Goal: Information Seeking & Learning: Check status

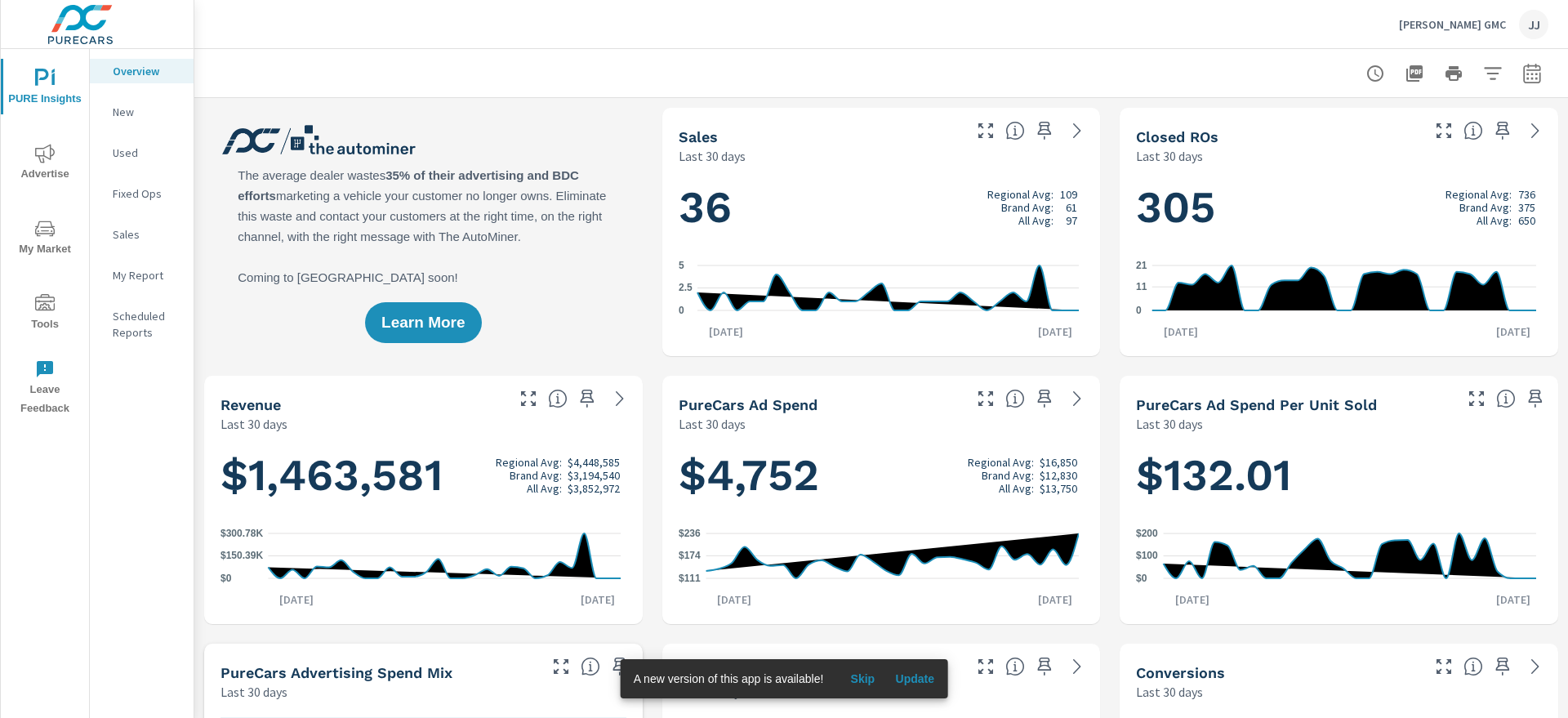
click at [127, 112] on p "New" at bounding box center [147, 111] width 68 height 16
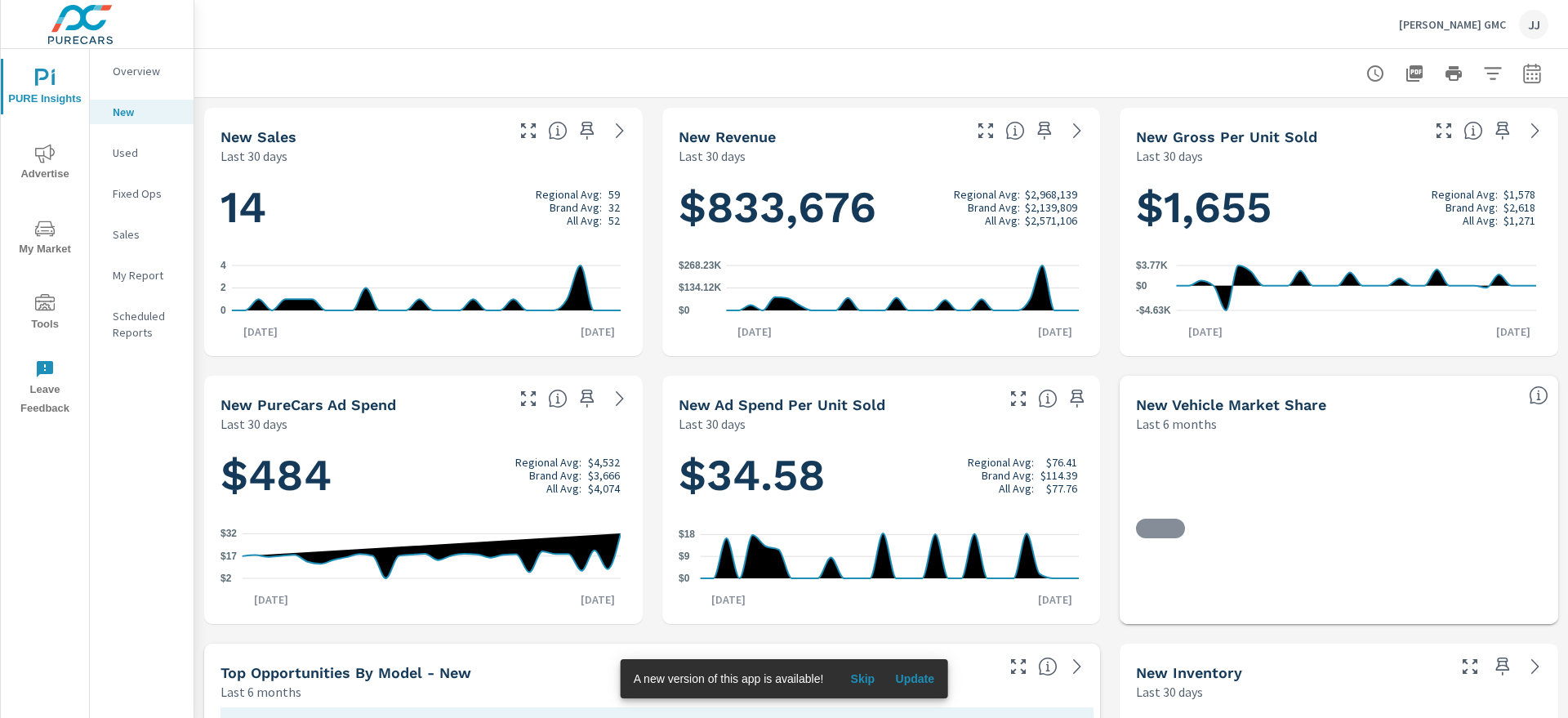
scroll to position [1, 0]
click at [51, 163] on span "Advertise" at bounding box center [45, 163] width 78 height 40
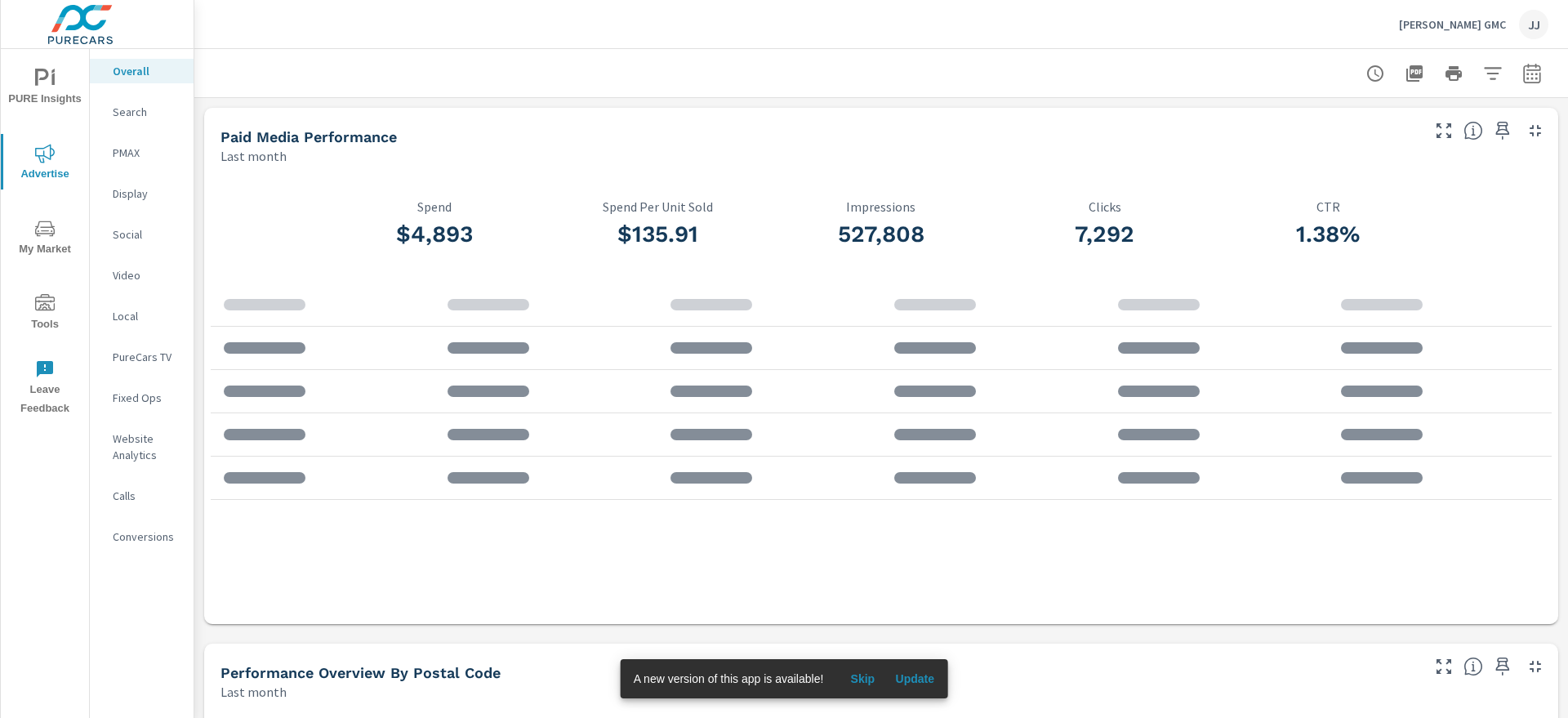
click at [48, 164] on span "Advertise" at bounding box center [45, 163] width 78 height 40
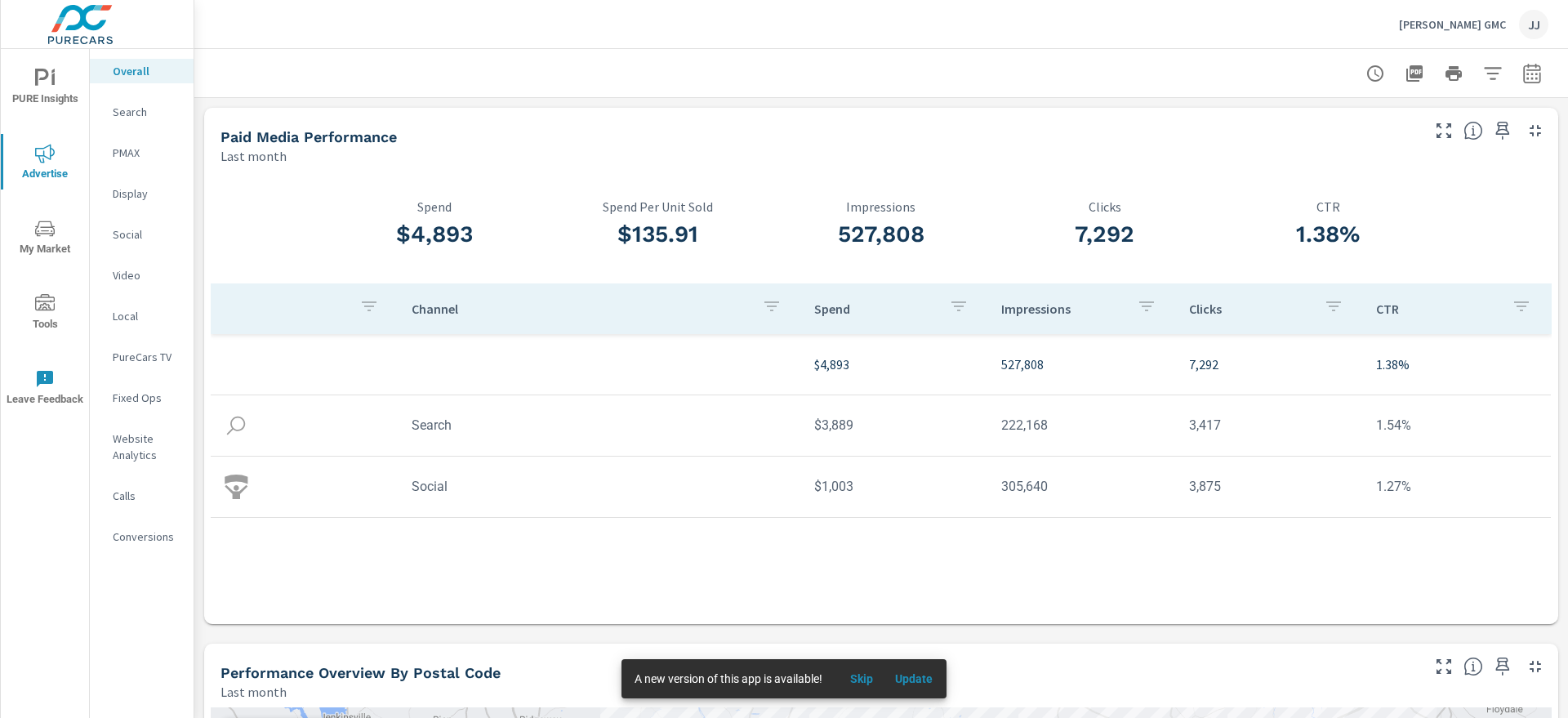
click at [131, 112] on p "Search" at bounding box center [147, 111] width 68 height 16
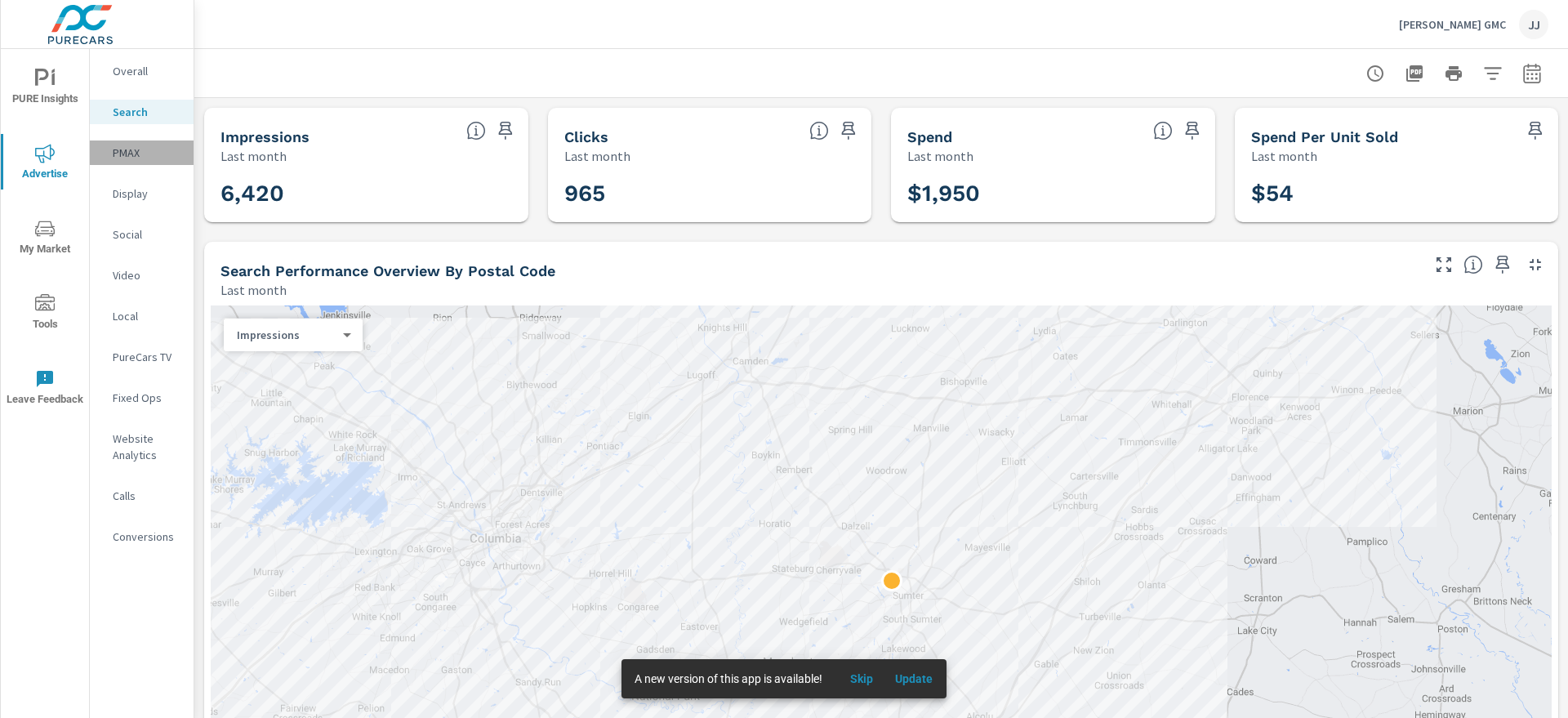
click at [133, 153] on p "PMAX" at bounding box center [147, 152] width 68 height 16
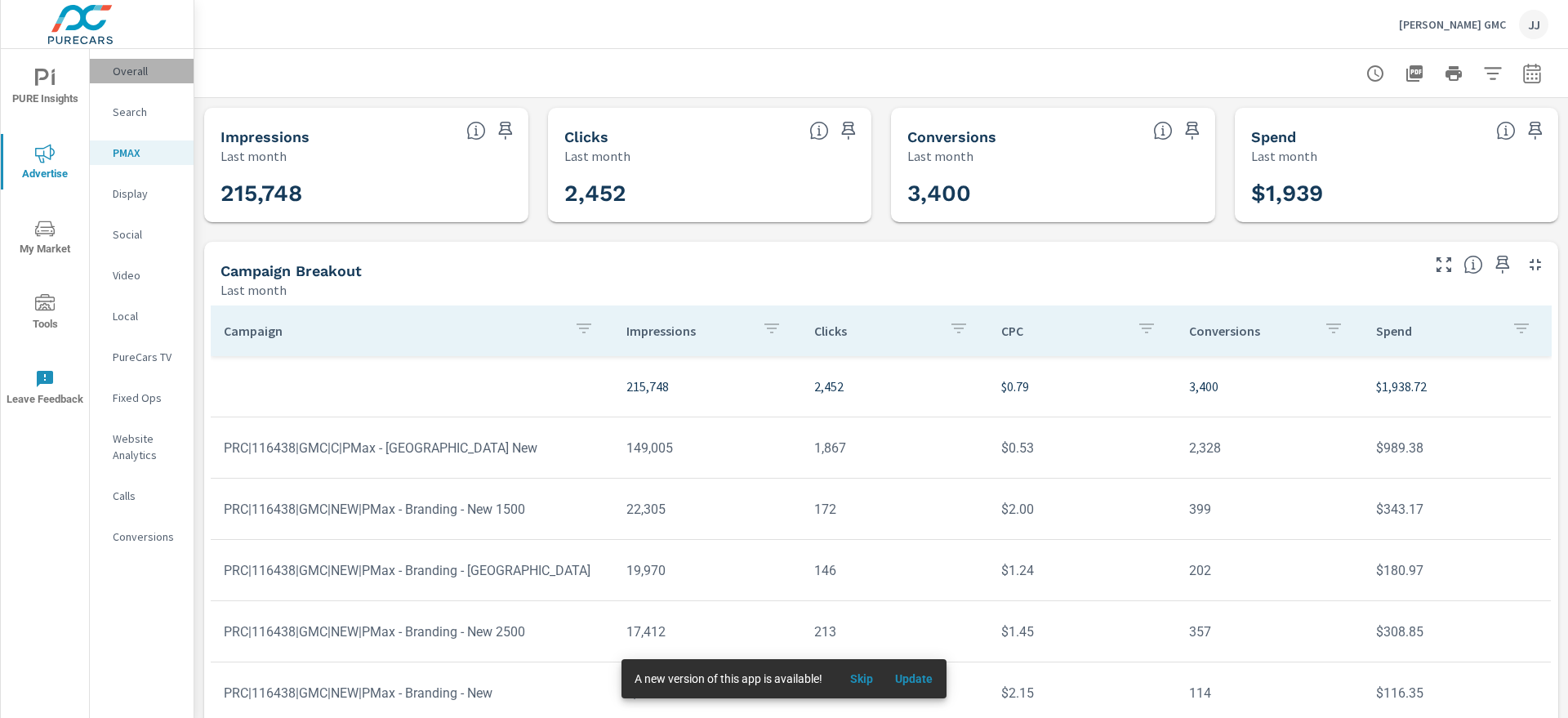
click at [131, 71] on p "Overall" at bounding box center [147, 71] width 68 height 16
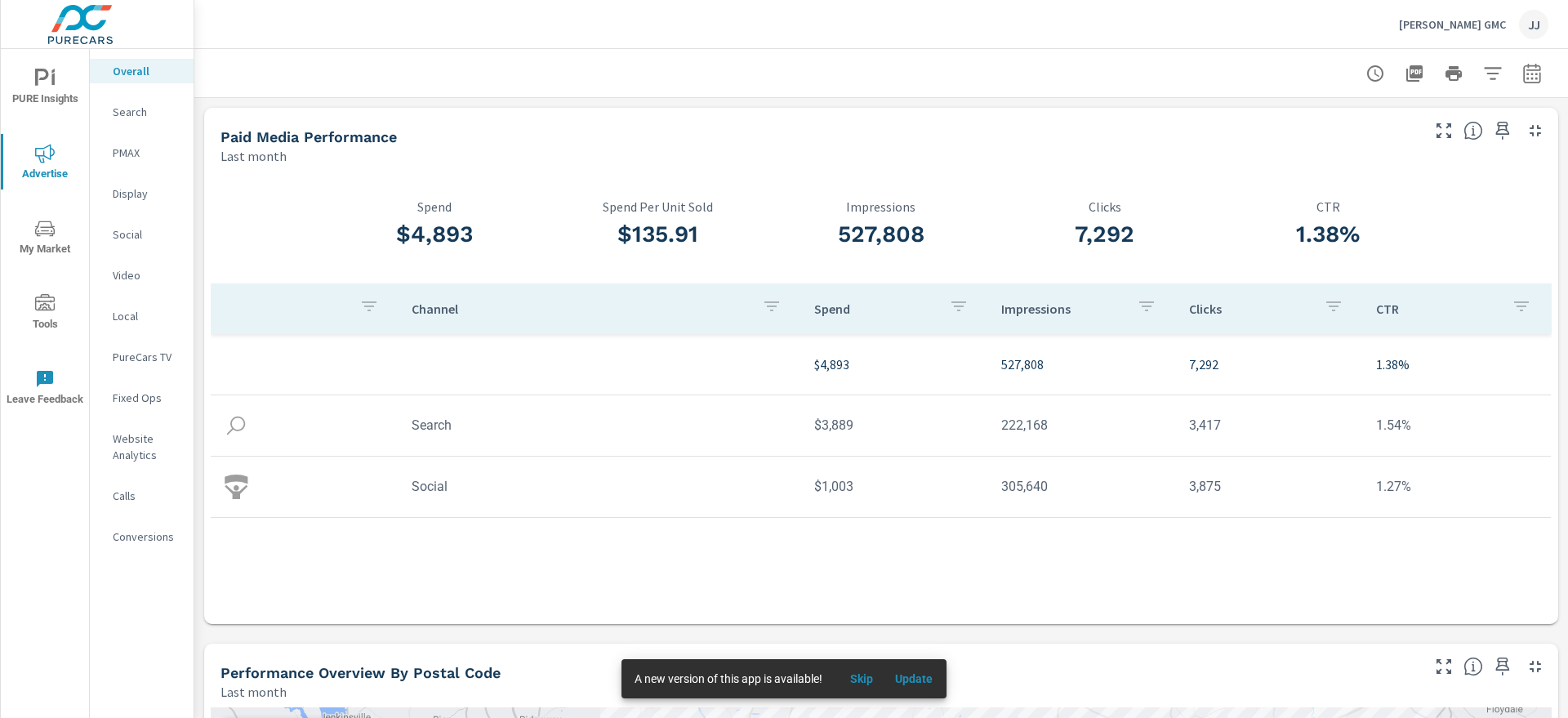
click at [1254, 22] on div "JJ" at bounding box center [1533, 25] width 30 height 30
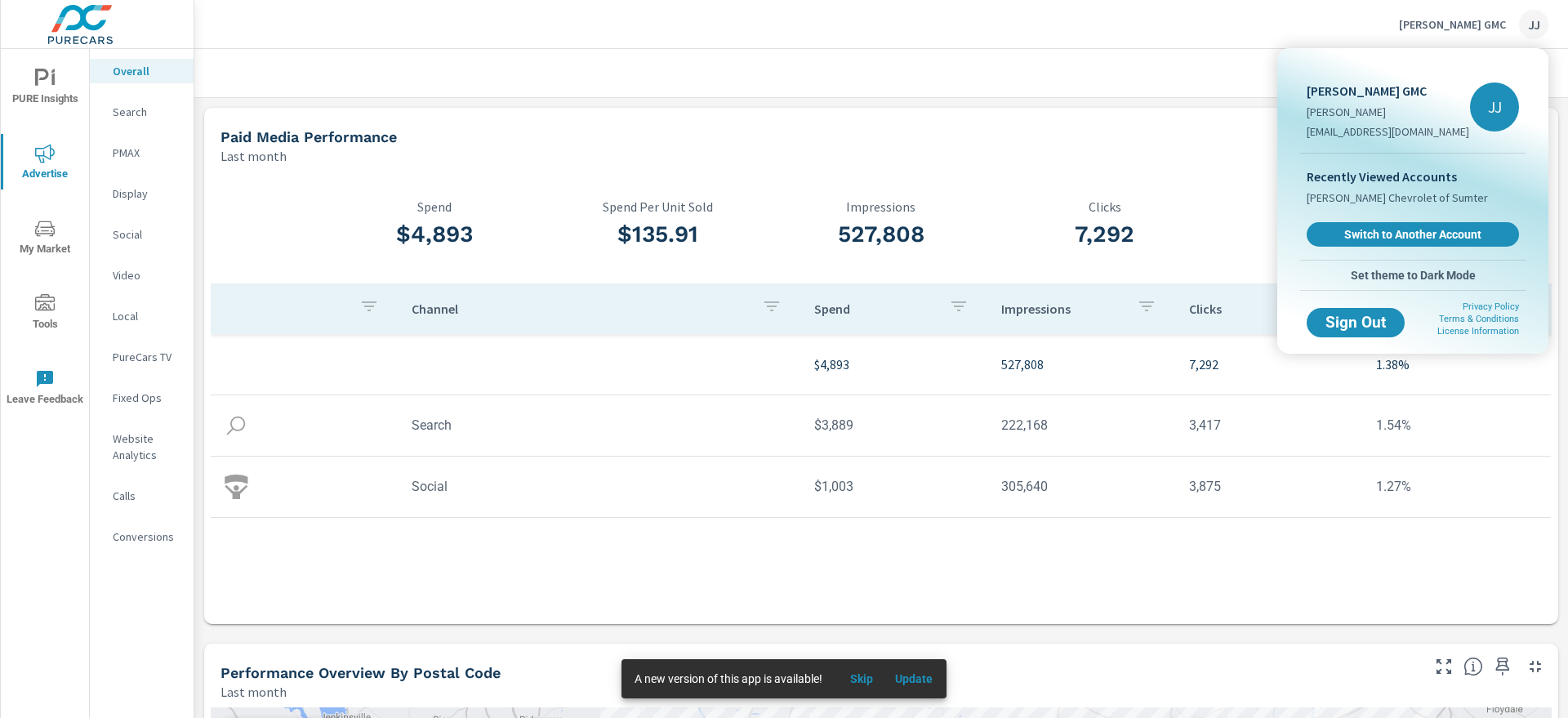
click at [1254, 107] on div "JJ" at bounding box center [1495, 107] width 49 height 49
click at [1254, 199] on span "[PERSON_NAME] Chevrolet of Sumter" at bounding box center [1396, 197] width 181 height 16
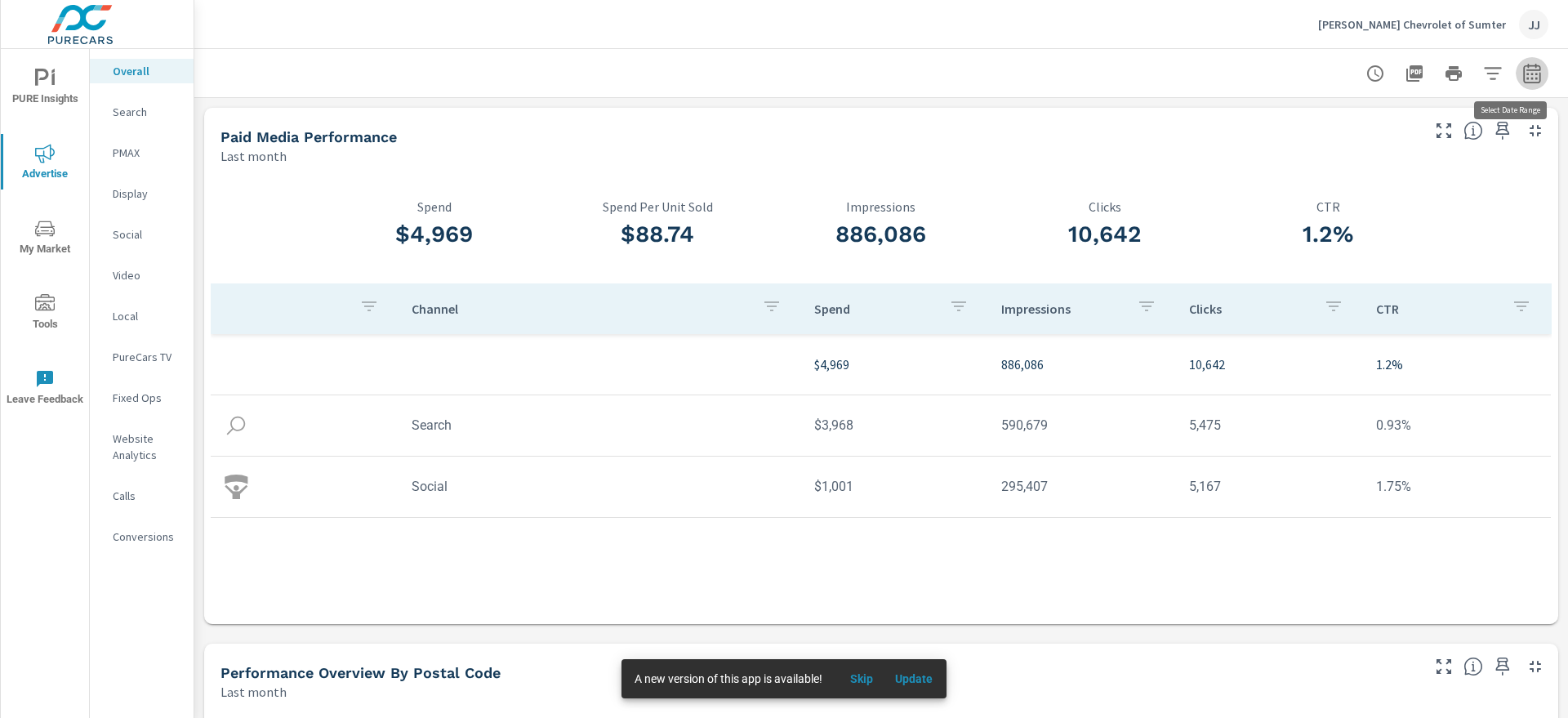
click at [1254, 74] on icon "button" at bounding box center [1531, 73] width 20 height 20
select select "Last month"
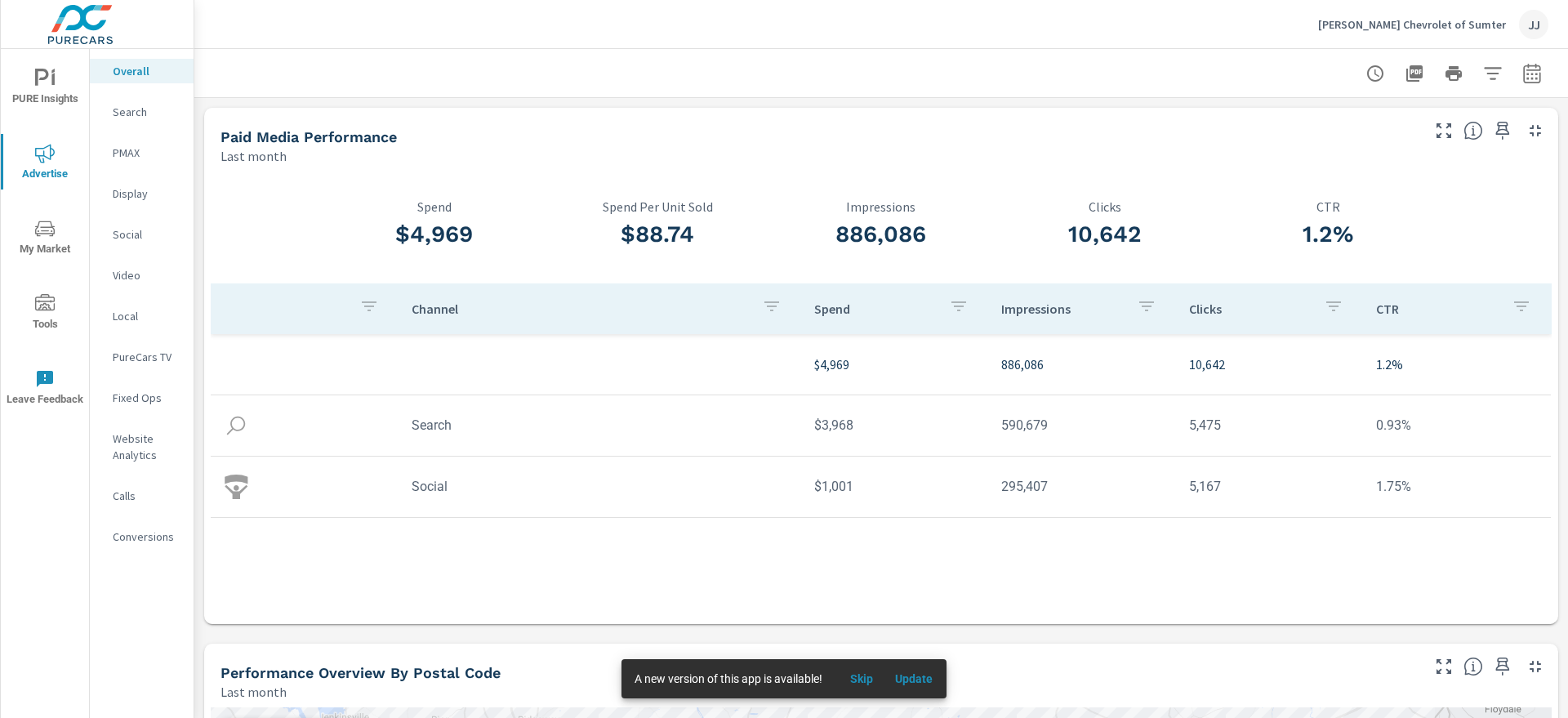
click at [1254, 74] on icon "button" at bounding box center [1531, 73] width 20 height 20
select select "Last month"
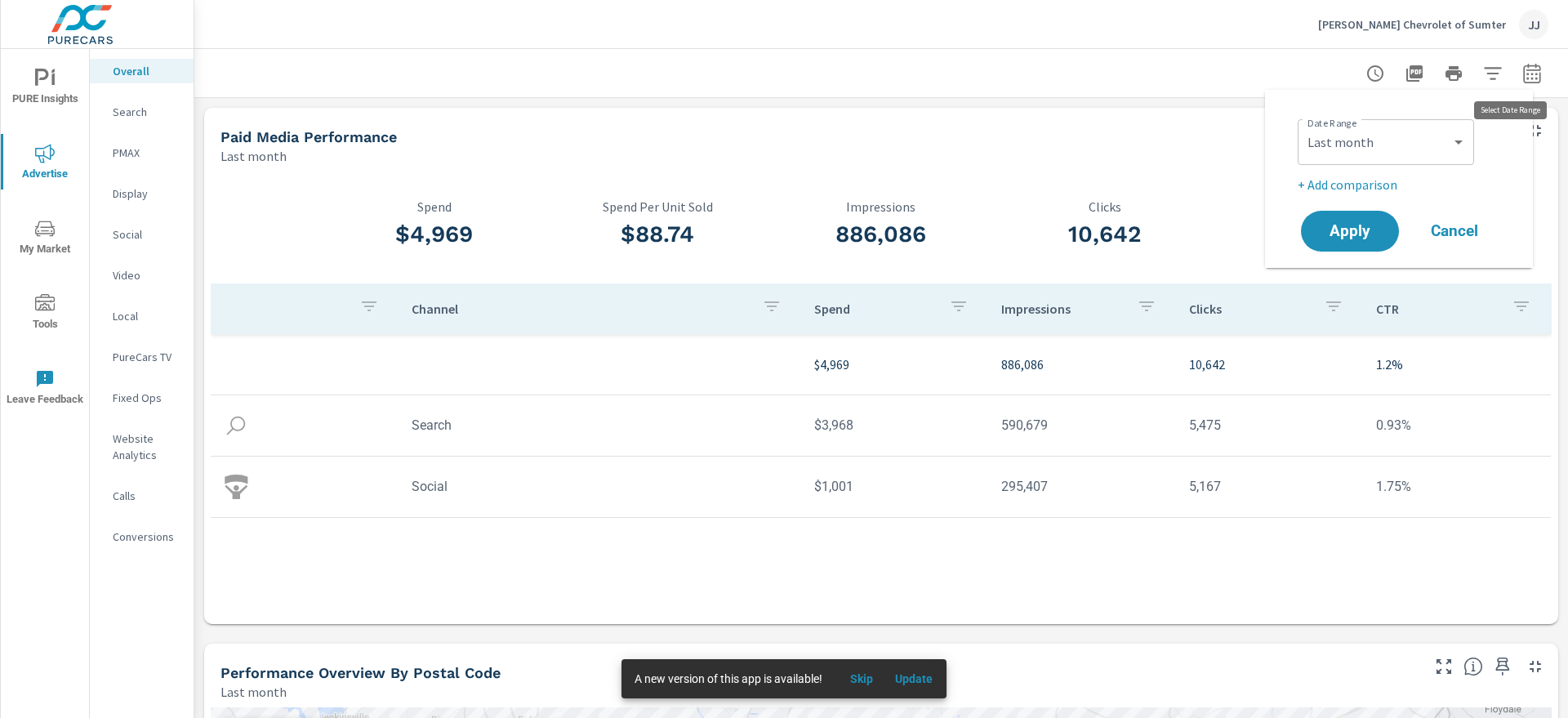
click at [1254, 75] on icon "button" at bounding box center [1531, 73] width 20 height 20
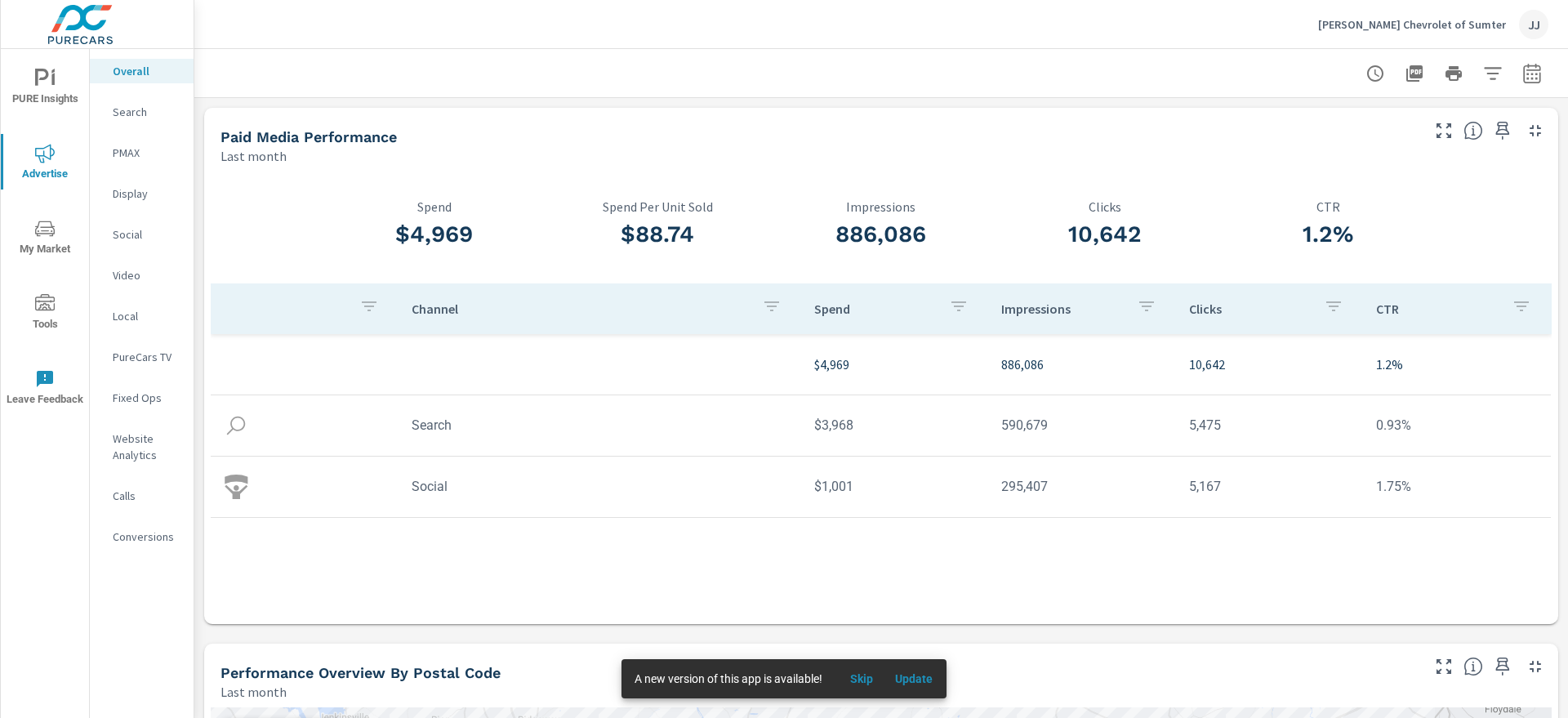
click at [856, 423] on td "$3,968" at bounding box center [894, 425] width 188 height 42
click at [130, 151] on p "PMAX" at bounding box center [147, 152] width 68 height 16
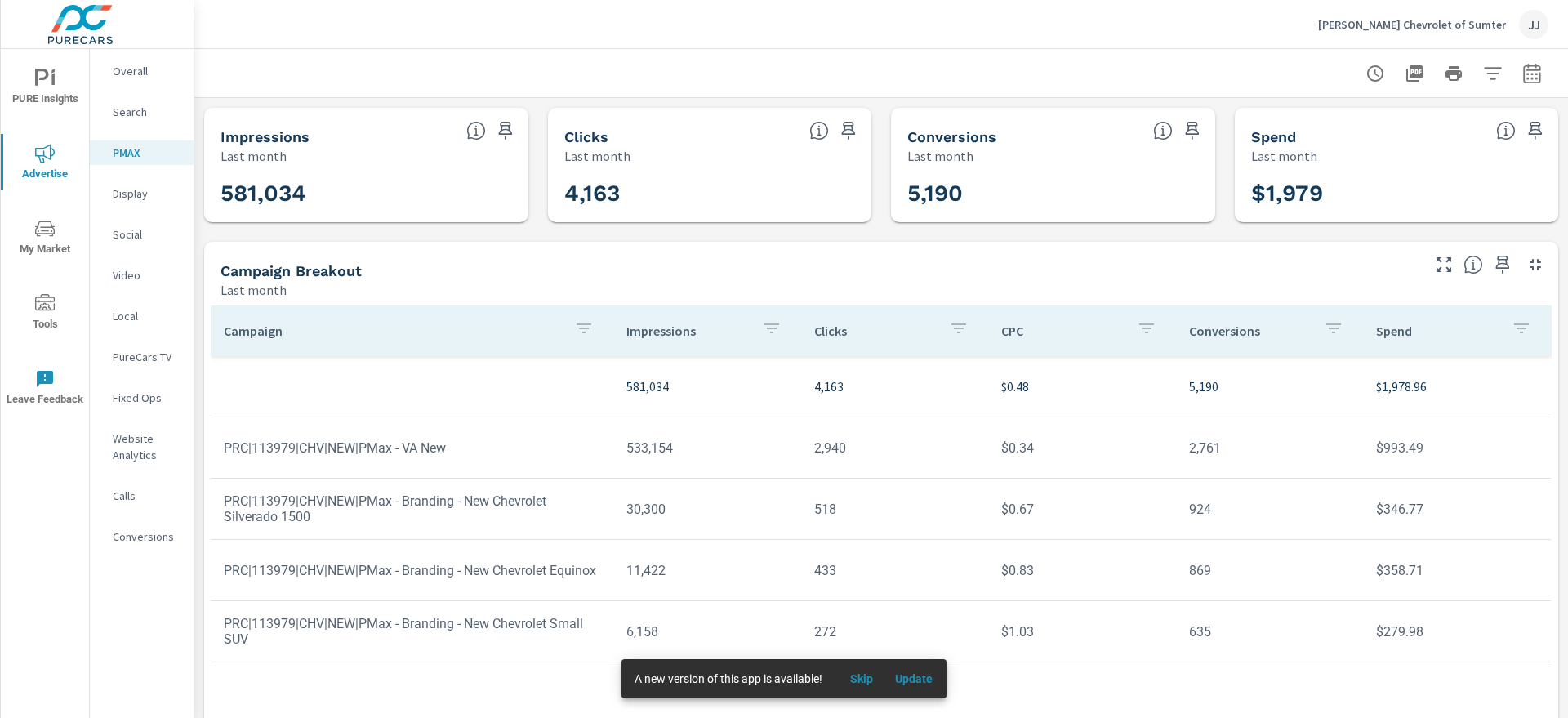
scroll to position [50, 0]
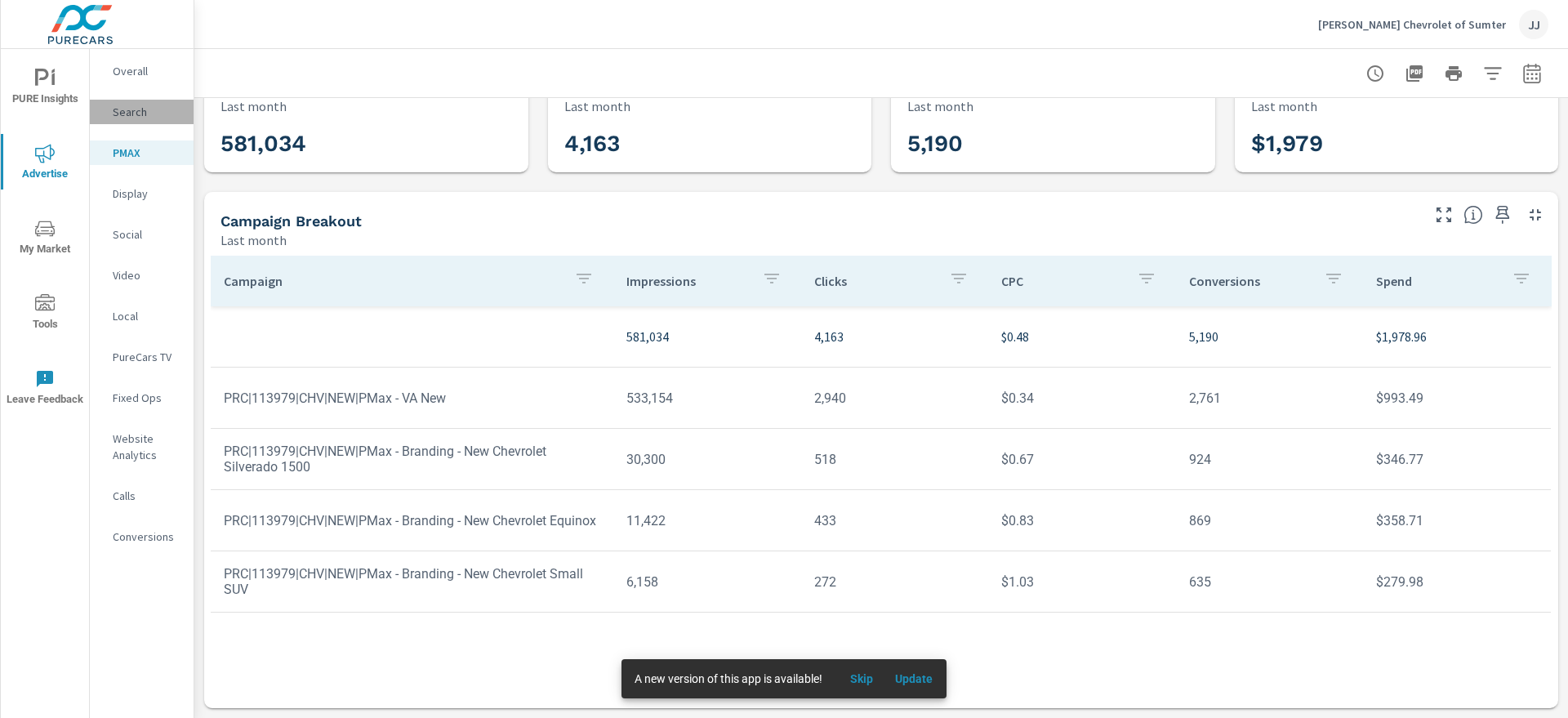
click at [132, 110] on p "Search" at bounding box center [147, 111] width 68 height 16
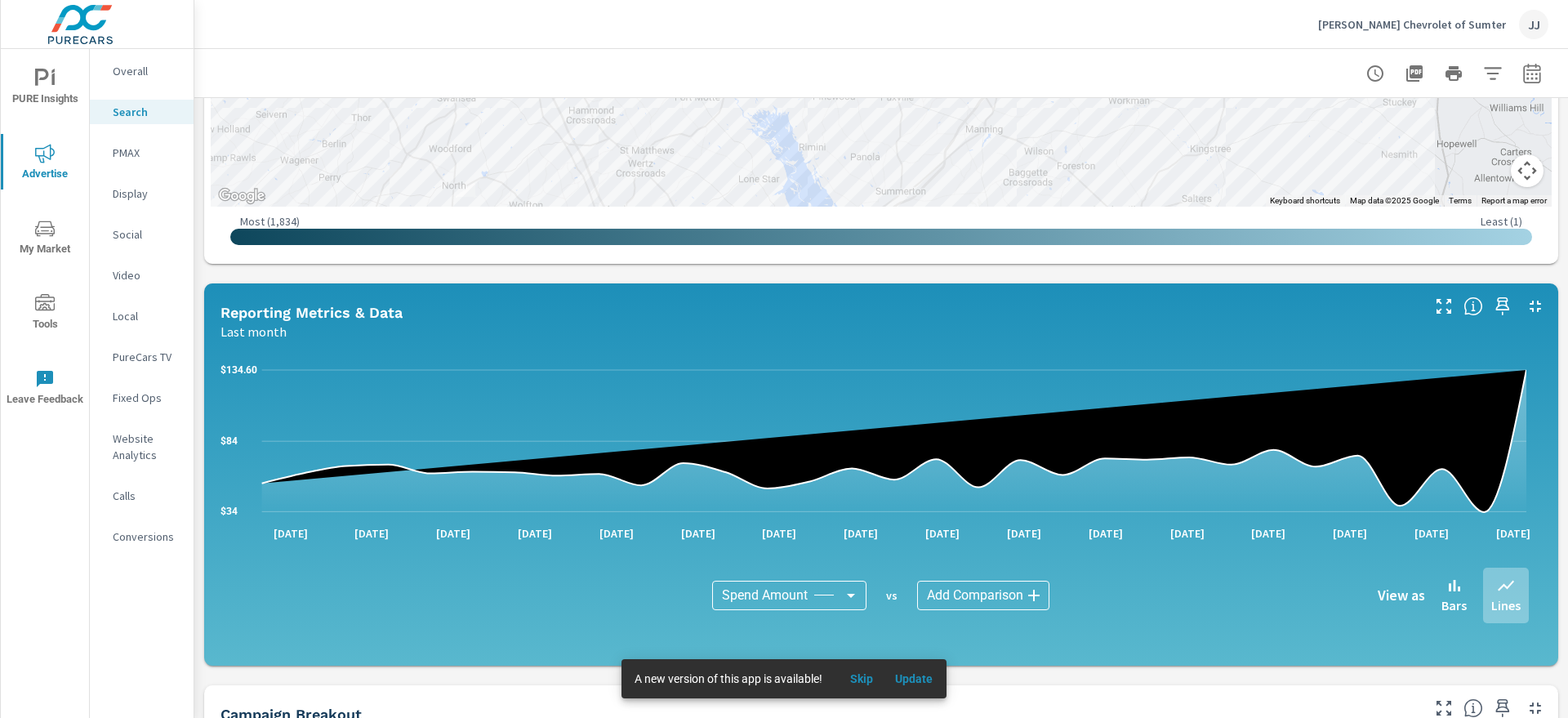
scroll to position [1122, 0]
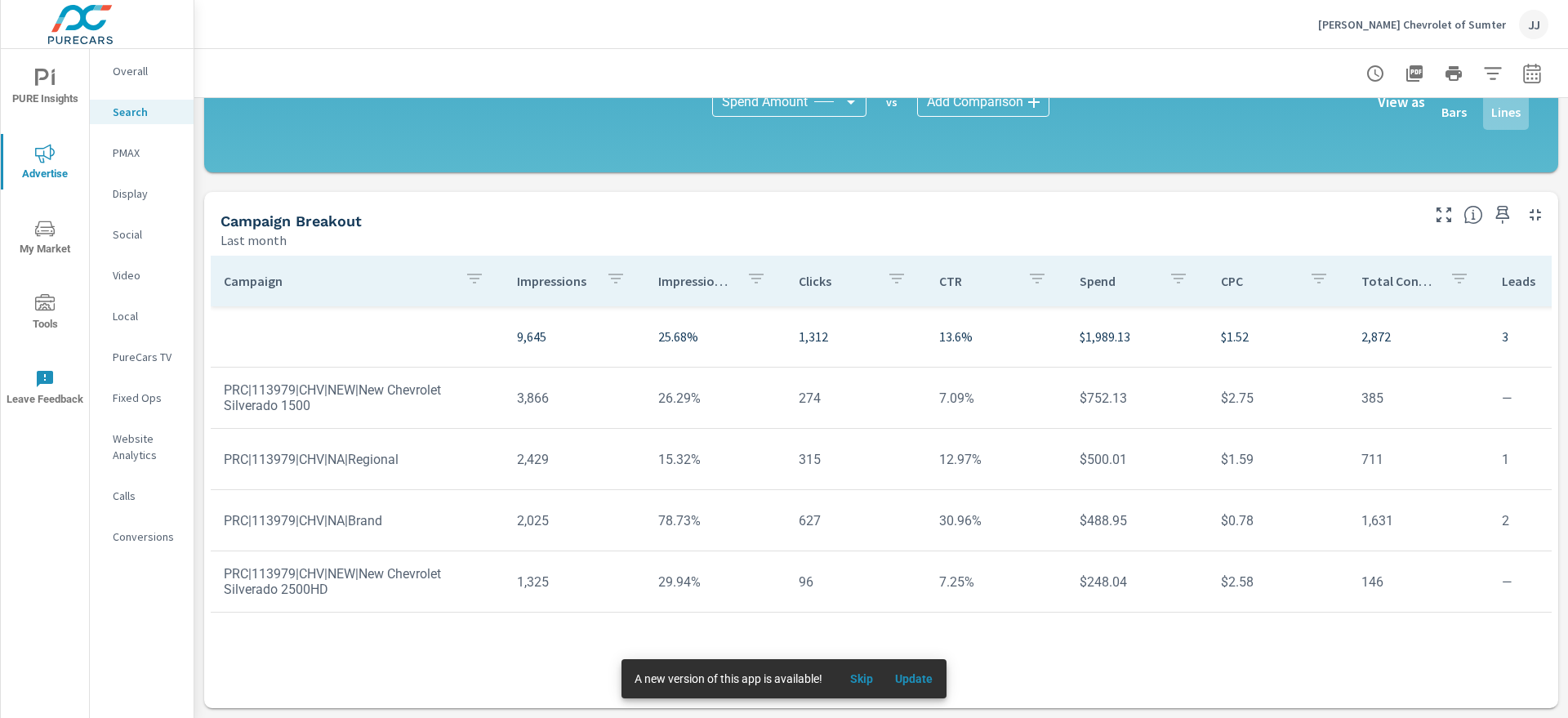
click at [123, 237] on p "Social" at bounding box center [147, 234] width 68 height 16
